Goal: Information Seeking & Learning: Learn about a topic

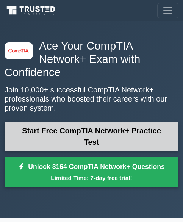
click at [77, 122] on link "Start Free CompTIA Network+ Practice Test" at bounding box center [92, 137] width 174 height 30
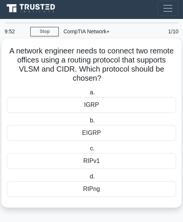
scroll to position [4, 0]
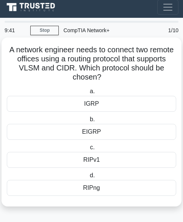
click at [106, 108] on div "IGRP" at bounding box center [92, 104] width 170 height 16
click at [88, 94] on input "a. IGRP" at bounding box center [88, 91] width 0 height 5
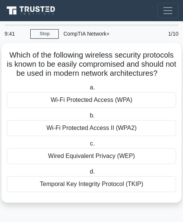
scroll to position [0, 0]
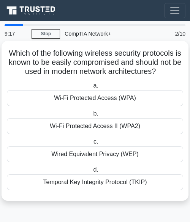
click at [84, 96] on div "Wi-Fi Protected Access (WPA)" at bounding box center [95, 98] width 176 height 16
click at [91, 88] on input "a. Wi-Fi Protected Access (WPA)" at bounding box center [91, 85] width 0 height 5
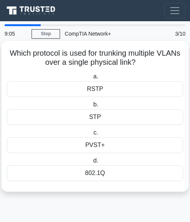
click at [107, 92] on div "RSTP" at bounding box center [95, 89] width 176 height 16
click at [91, 79] on input "a. RSTP" at bounding box center [91, 76] width 0 height 5
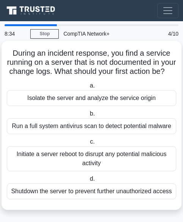
click at [70, 106] on div "Isolate the server and analyze the service origin" at bounding box center [92, 98] width 170 height 16
click at [88, 88] on input "a. Isolate the server and analyze the service origin" at bounding box center [88, 85] width 0 height 5
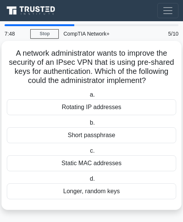
click at [62, 188] on div "Longer, random keys" at bounding box center [92, 192] width 170 height 16
click at [88, 182] on input "d. Longer, random keys" at bounding box center [88, 179] width 0 height 5
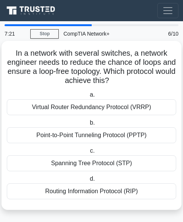
click at [90, 103] on div "Virtual Router Redundancy Protocol (VRRP)" at bounding box center [92, 107] width 170 height 16
click at [88, 98] on input "a. Virtual Router Redundancy Protocol (VRRP)" at bounding box center [88, 95] width 0 height 5
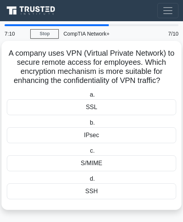
click at [66, 163] on div "S/MIME" at bounding box center [92, 164] width 170 height 16
click at [88, 154] on input "c. S/MIME" at bounding box center [88, 151] width 0 height 5
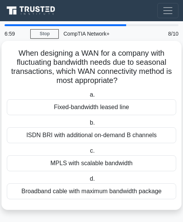
click at [58, 197] on div "Broadband cable with maximum bandwidth package" at bounding box center [92, 192] width 170 height 16
click at [88, 182] on input "d. Broadband cable with maximum bandwidth package" at bounding box center [88, 179] width 0 height 5
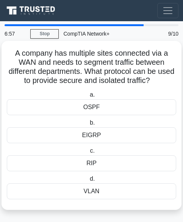
click at [83, 109] on div "OSPF" at bounding box center [92, 107] width 170 height 16
click at [88, 98] on input "a. OSPF" at bounding box center [88, 95] width 0 height 5
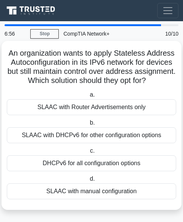
click at [93, 115] on div "SLAAC with Router Advertisements only" at bounding box center [92, 107] width 170 height 16
click at [88, 98] on input "a. SLAAC with Router Advertisements only" at bounding box center [88, 95] width 0 height 5
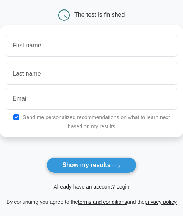
scroll to position [76, 0]
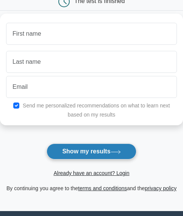
click at [76, 150] on button "Show my results" at bounding box center [92, 151] width 90 height 16
